Goal: Use online tool/utility: Use online tool/utility

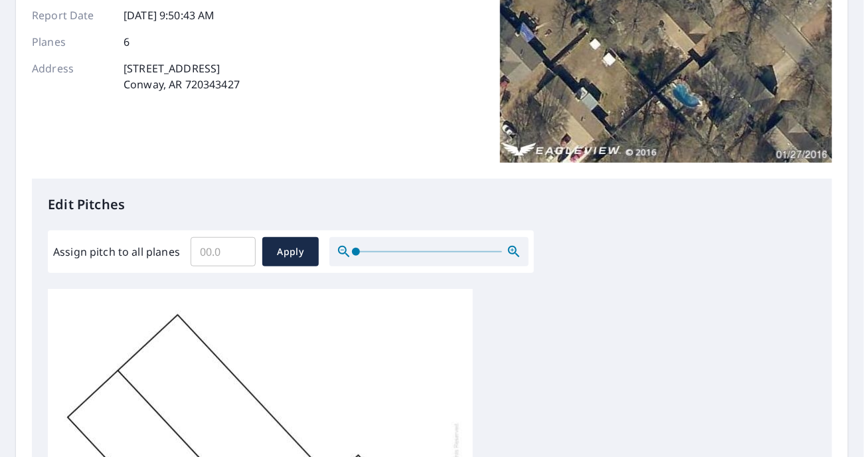
scroll to position [266, 0]
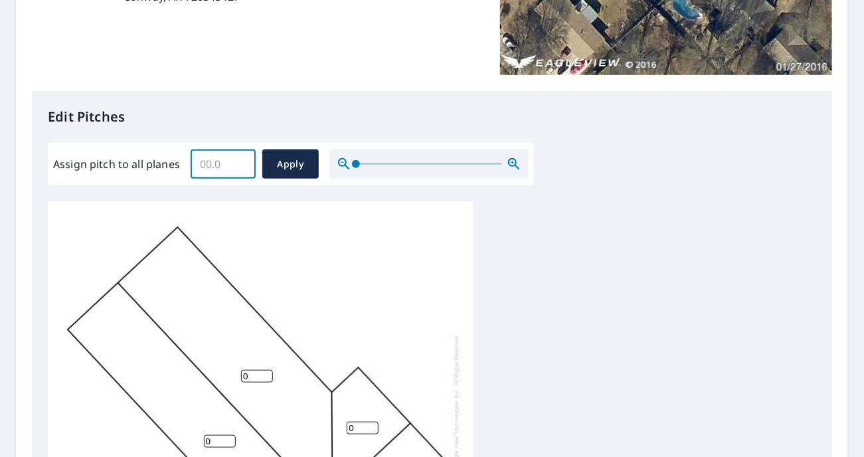
click at [229, 165] on input "Assign pitch to all planes" at bounding box center [223, 163] width 65 height 37
type input "6"
click at [278, 171] on span "Apply" at bounding box center [290, 164] width 35 height 17
type input "6"
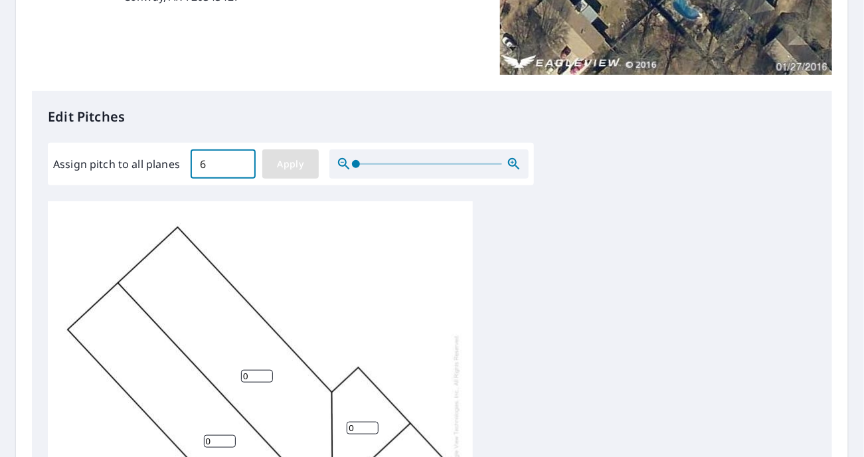
type input "6"
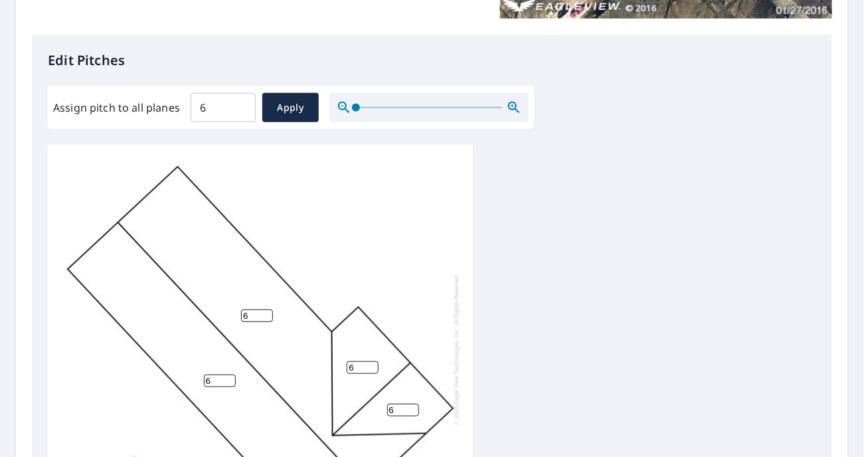
scroll to position [531, 0]
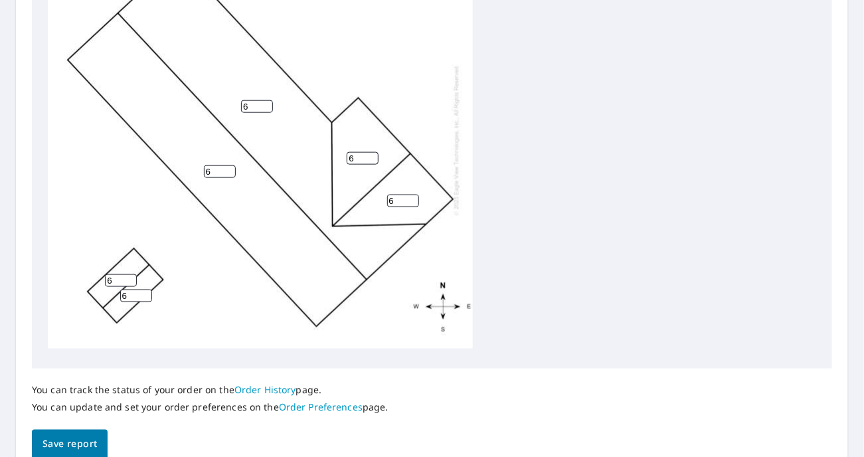
click at [84, 448] on span "Save report" at bounding box center [69, 444] width 54 height 17
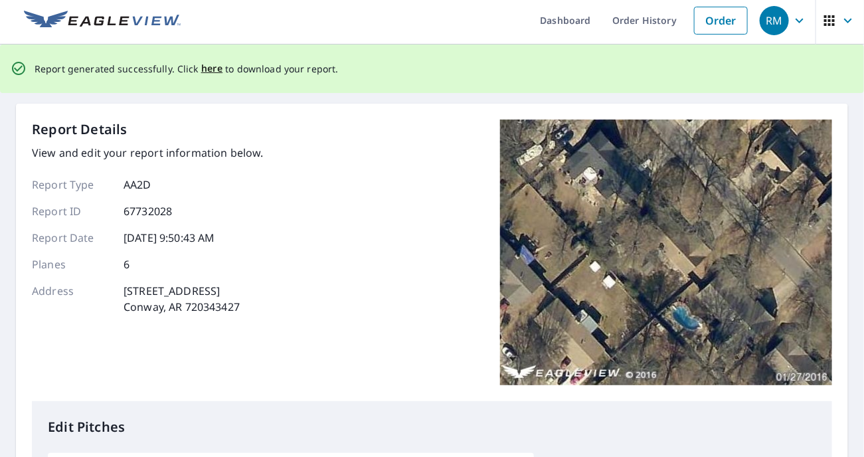
scroll to position [0, 0]
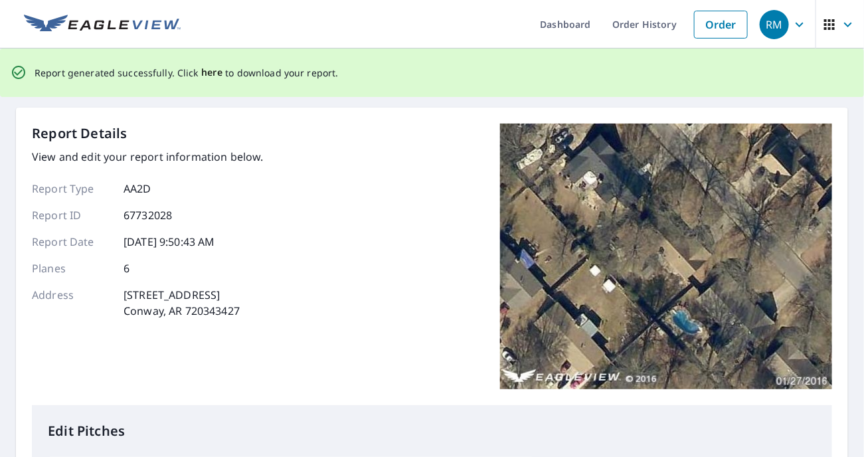
click at [205, 72] on span "here" at bounding box center [212, 72] width 22 height 17
